Goal: Check status: Check status

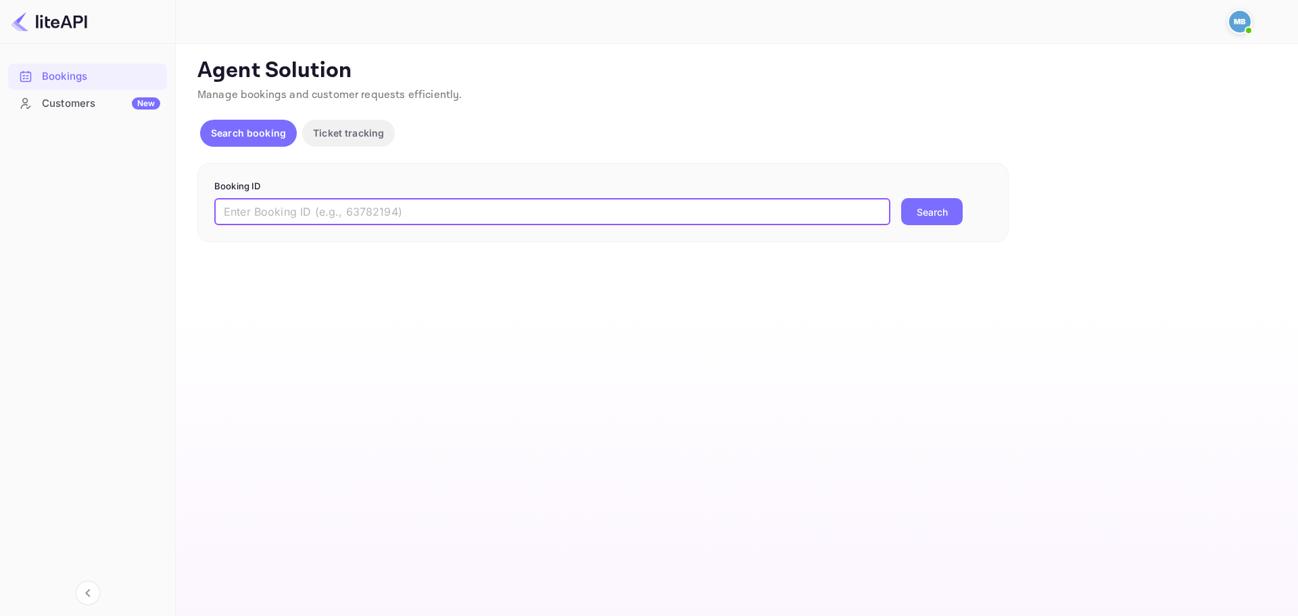
click at [445, 218] on input "text" at bounding box center [552, 211] width 676 height 27
type input "04QxS_EGK"
click at [901, 198] on button "Search" at bounding box center [932, 211] width 62 height 27
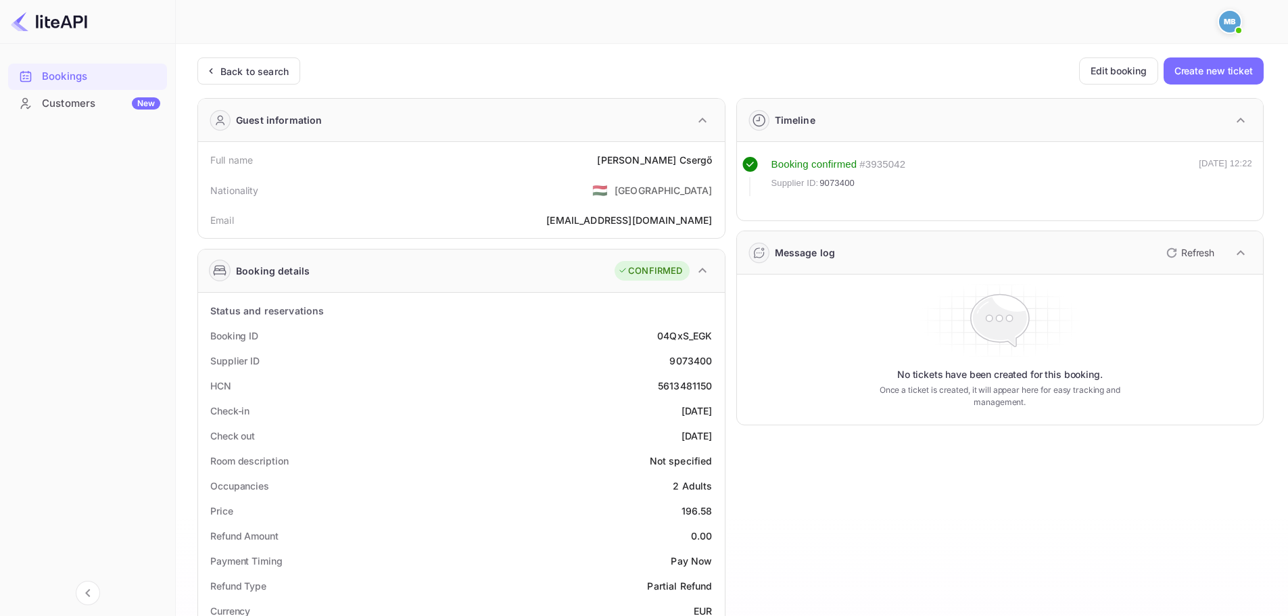
click at [688, 358] on div "9073400" at bounding box center [690, 361] width 43 height 14
copy div "9073400"
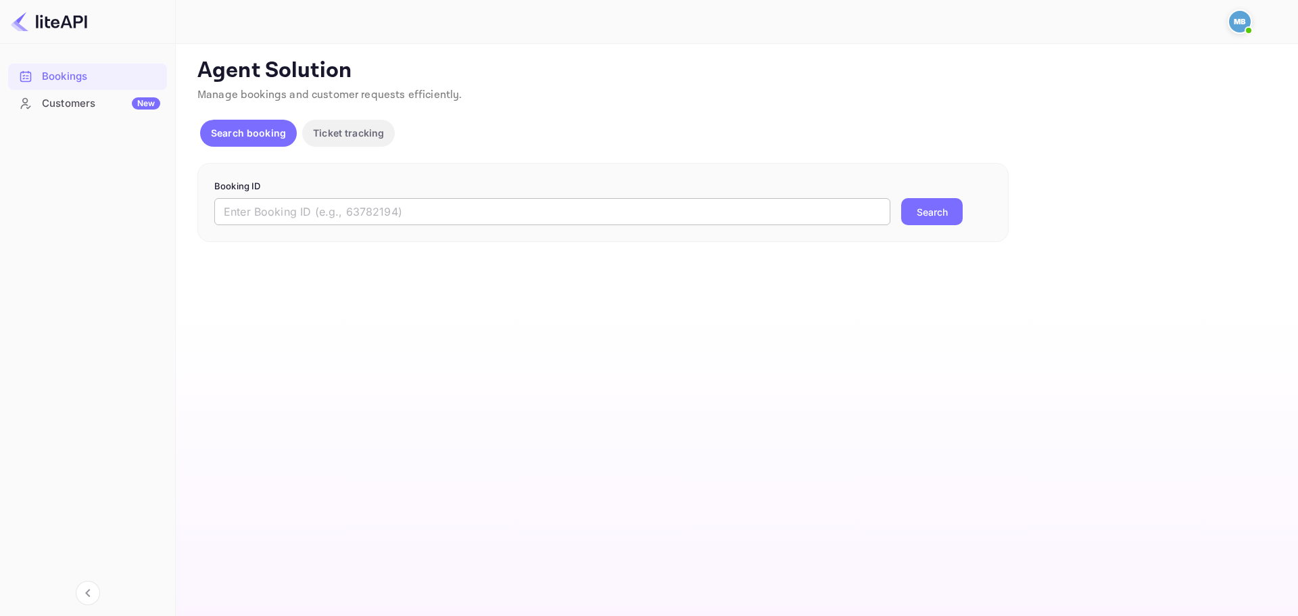
click at [402, 217] on input "text" at bounding box center [552, 211] width 676 height 27
paste input "msCxeXEEA"
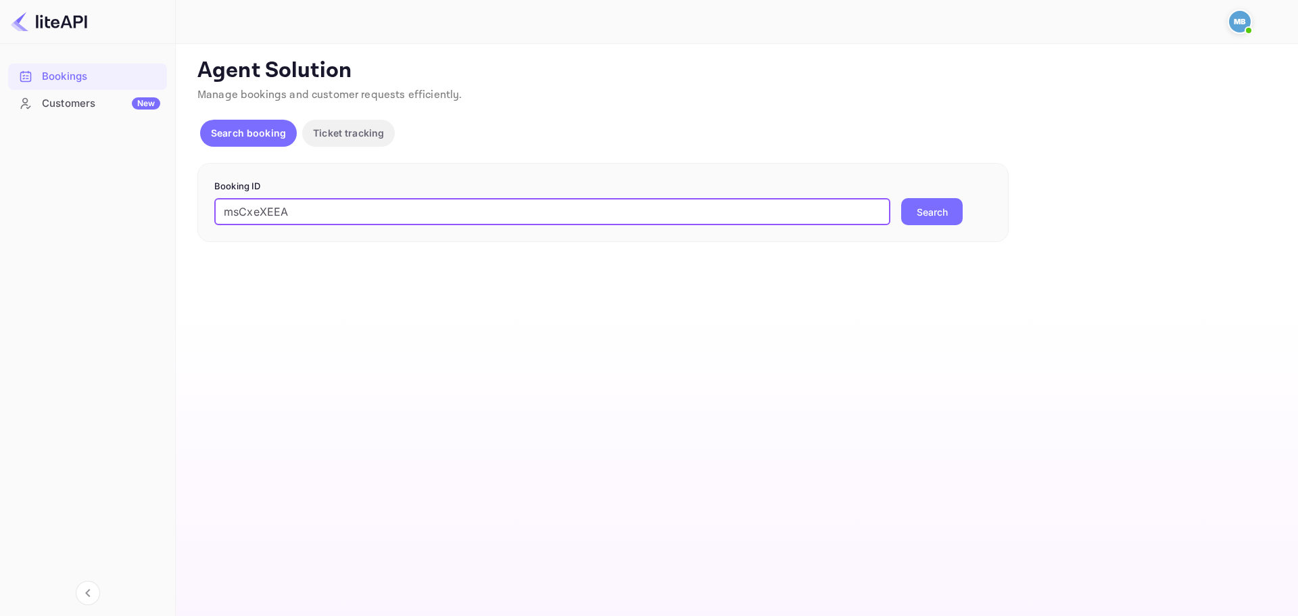
type input "msCxeXEEA"
click at [901, 198] on button "Search" at bounding box center [932, 211] width 62 height 27
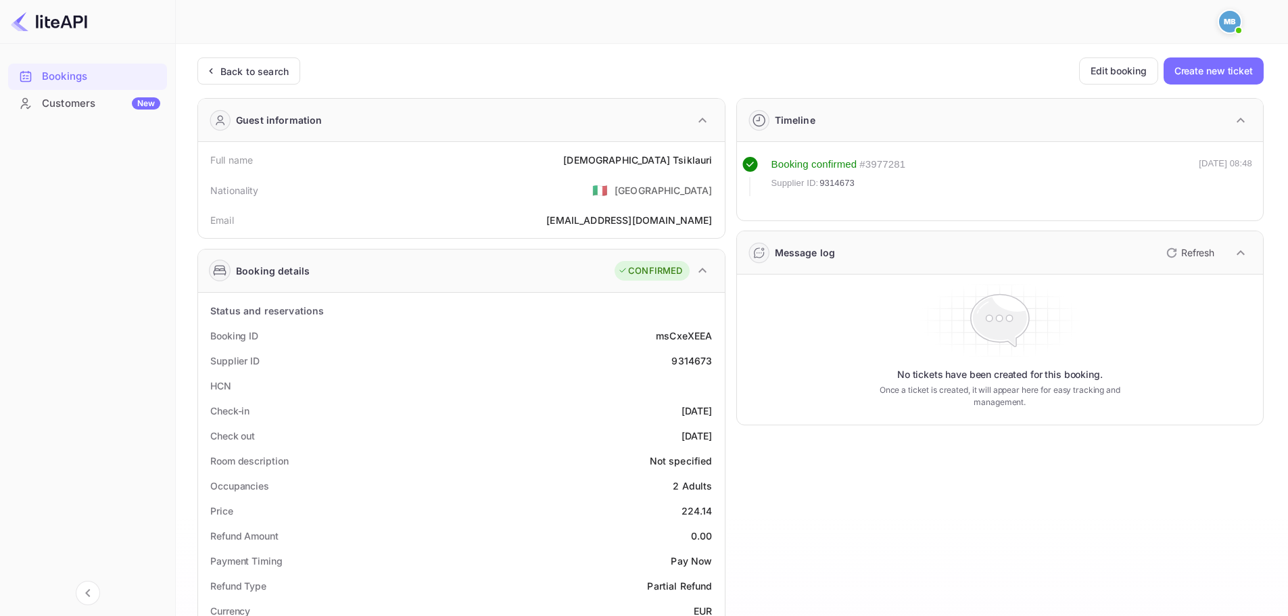
click at [695, 360] on div "9314673" at bounding box center [691, 361] width 41 height 14
click at [696, 360] on div "9314673" at bounding box center [691, 361] width 41 height 14
copy div "9314673"
click at [702, 360] on div "9314673" at bounding box center [691, 361] width 41 height 14
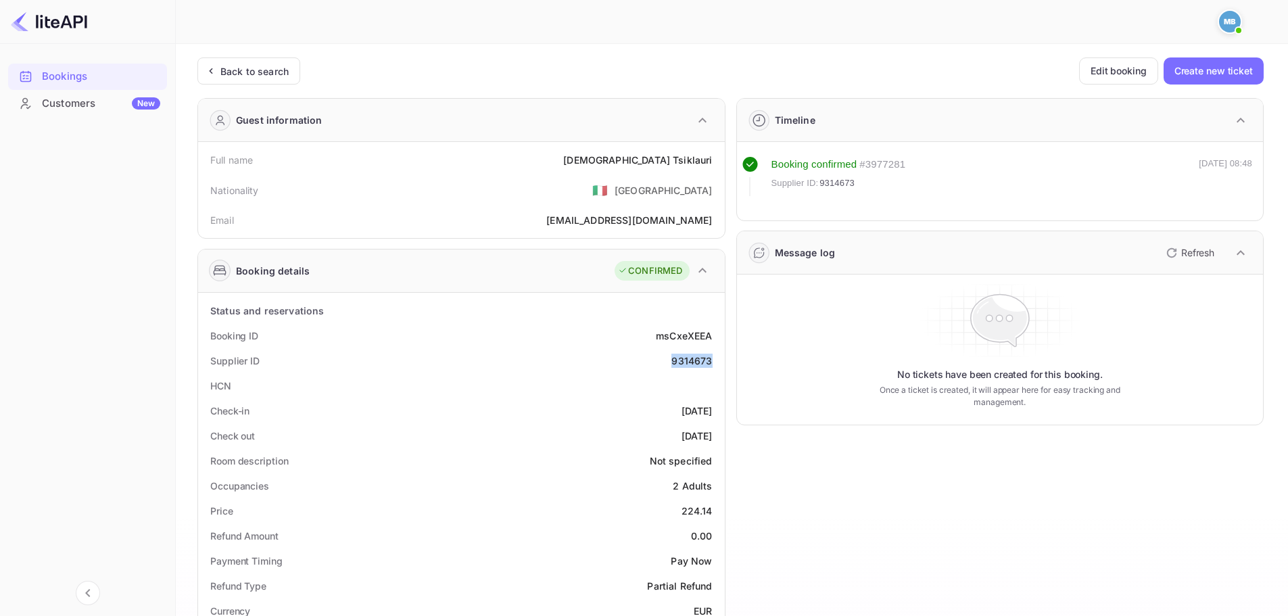
copy div "9314673"
